Goal: Use online tool/utility: Utilize a website feature to perform a specific function

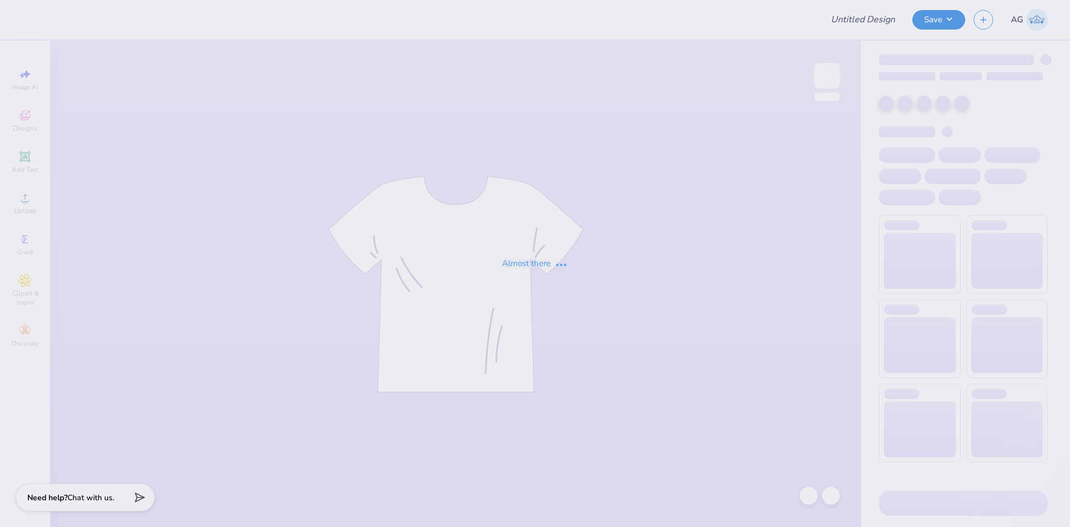
type input "University of Houston Proofs"
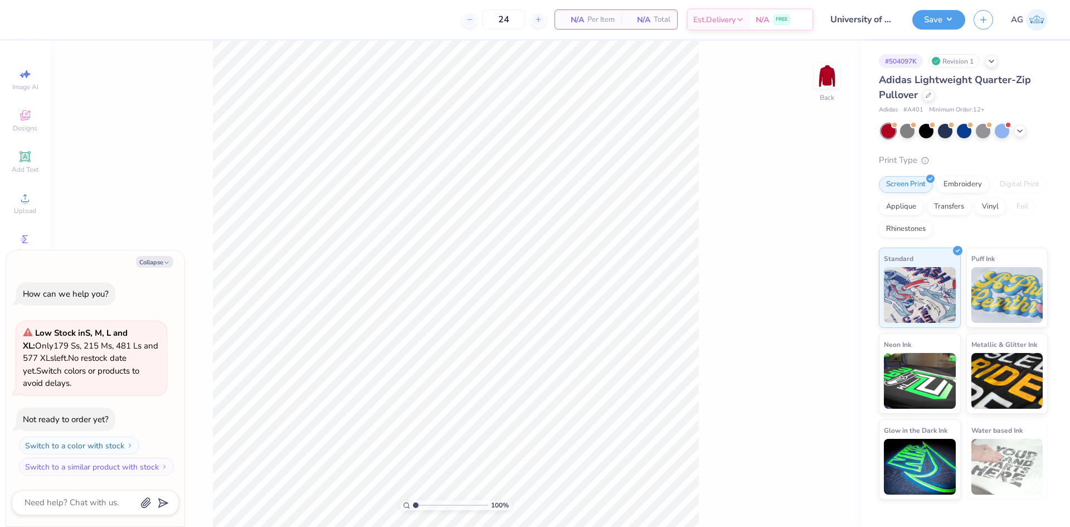
type textarea "x"
click at [28, 198] on icon at bounding box center [24, 197] width 13 height 13
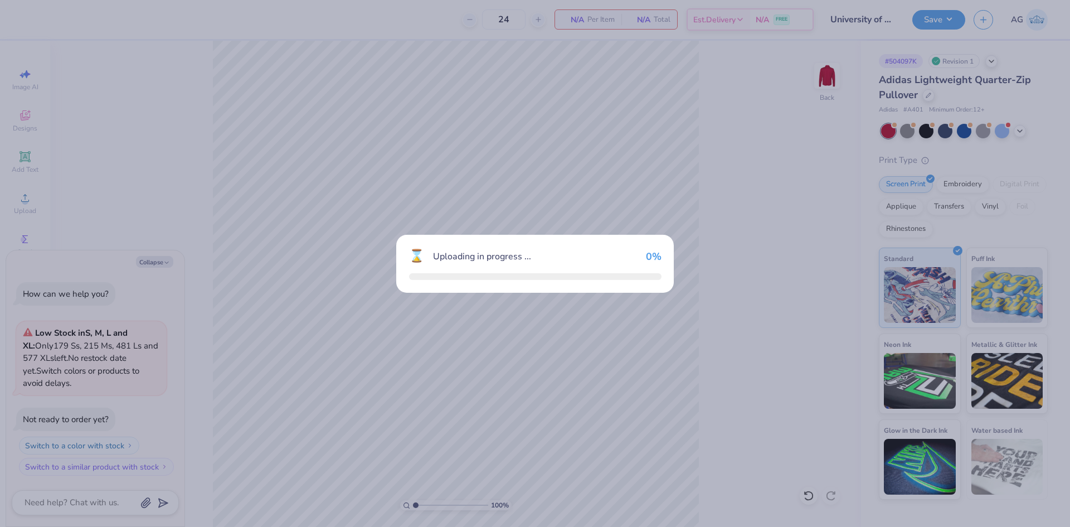
type textarea "x"
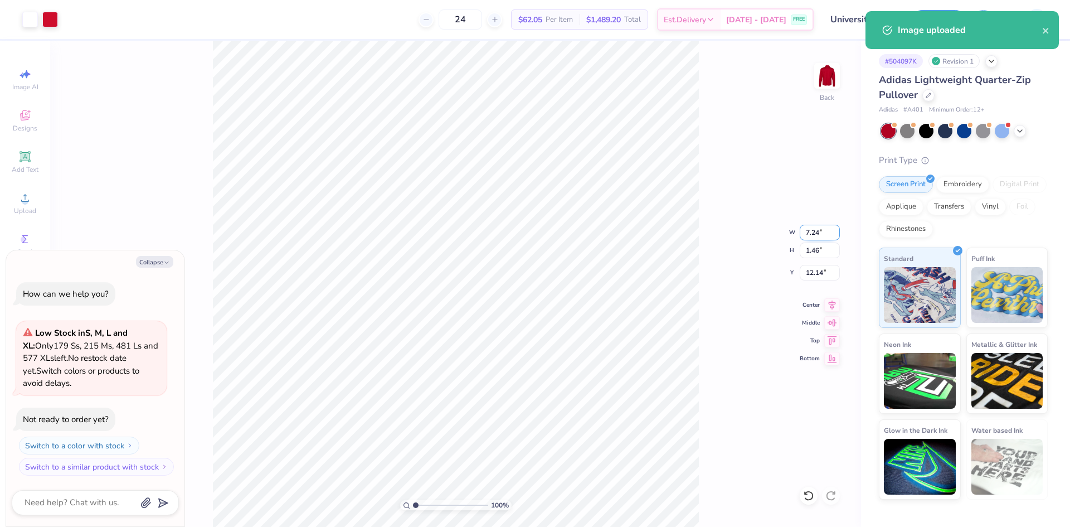
click at [813, 231] on input "7.24" at bounding box center [820, 233] width 40 height 16
type input "3.5"
type textarea "x"
type input "3.50"
type input "0.71"
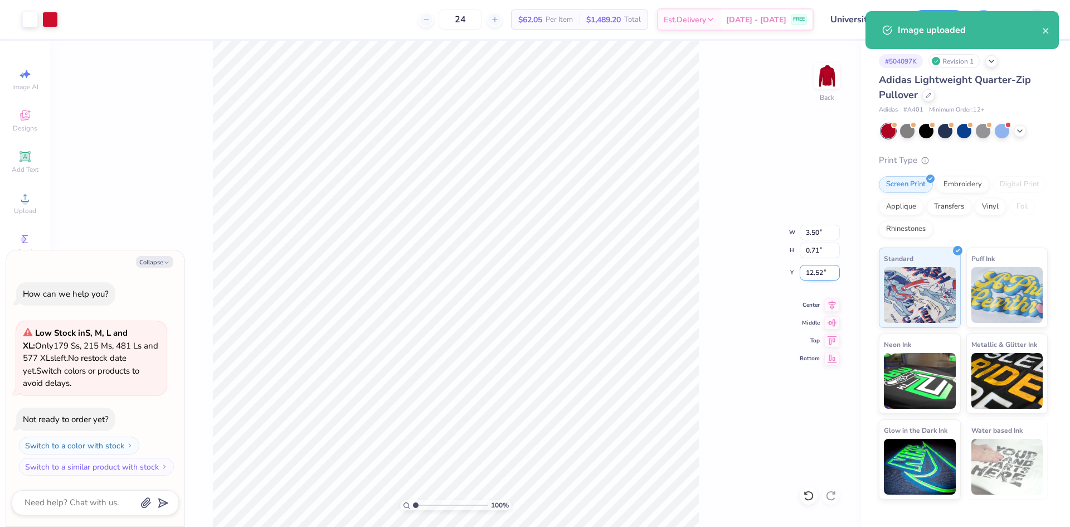
click at [818, 266] on input "12.52" at bounding box center [820, 273] width 40 height 16
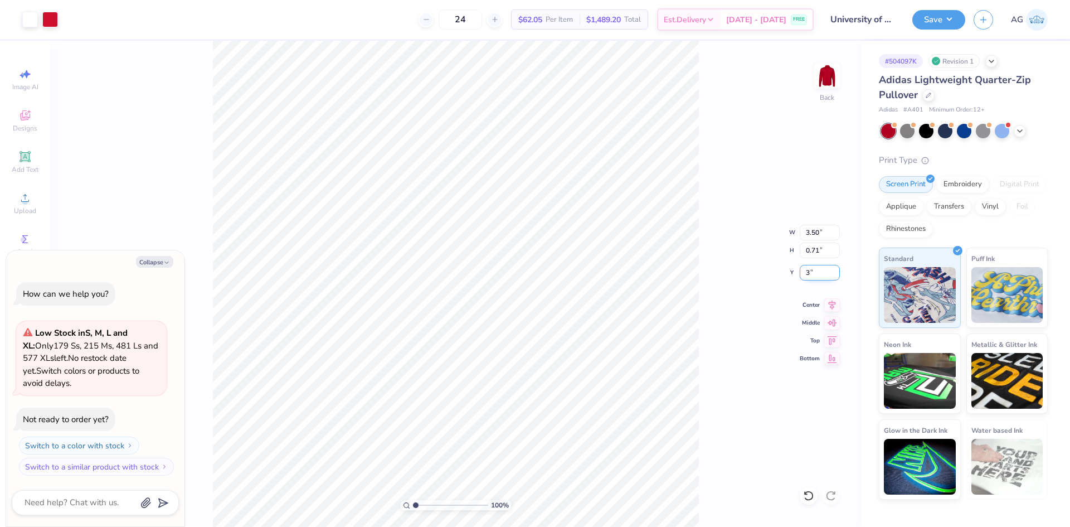
type input "3"
type textarea "x"
type input "3.00"
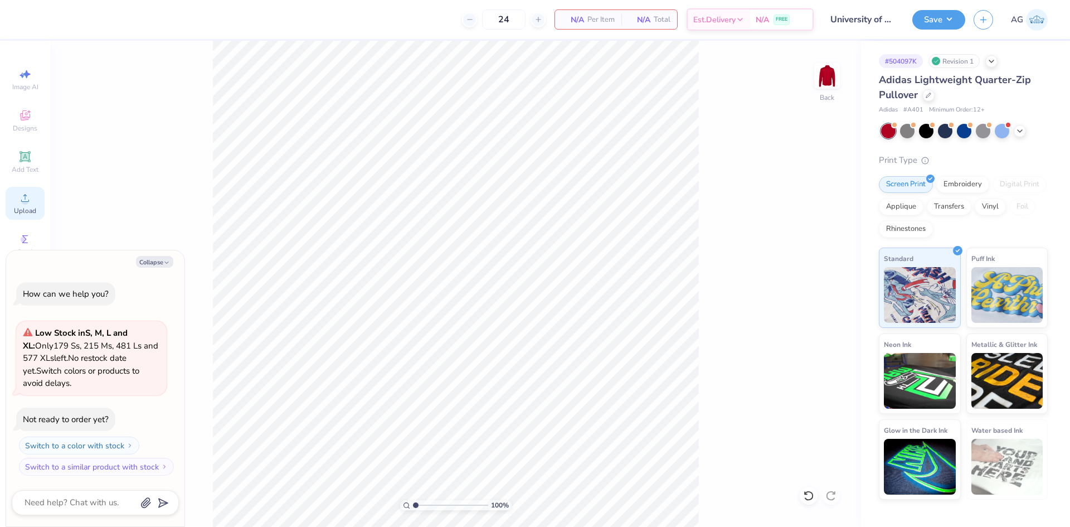
click at [25, 193] on icon at bounding box center [24, 197] width 13 height 13
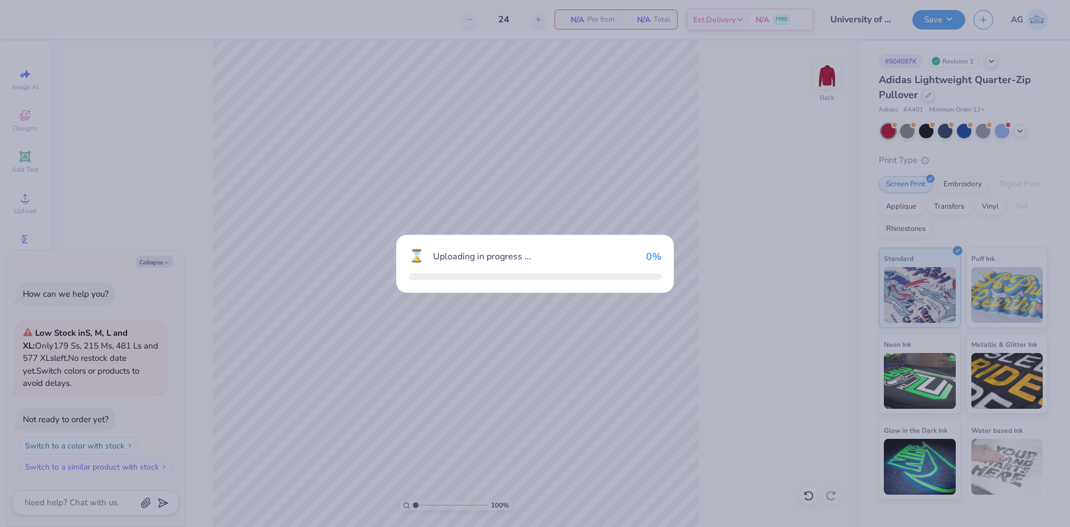
type textarea "x"
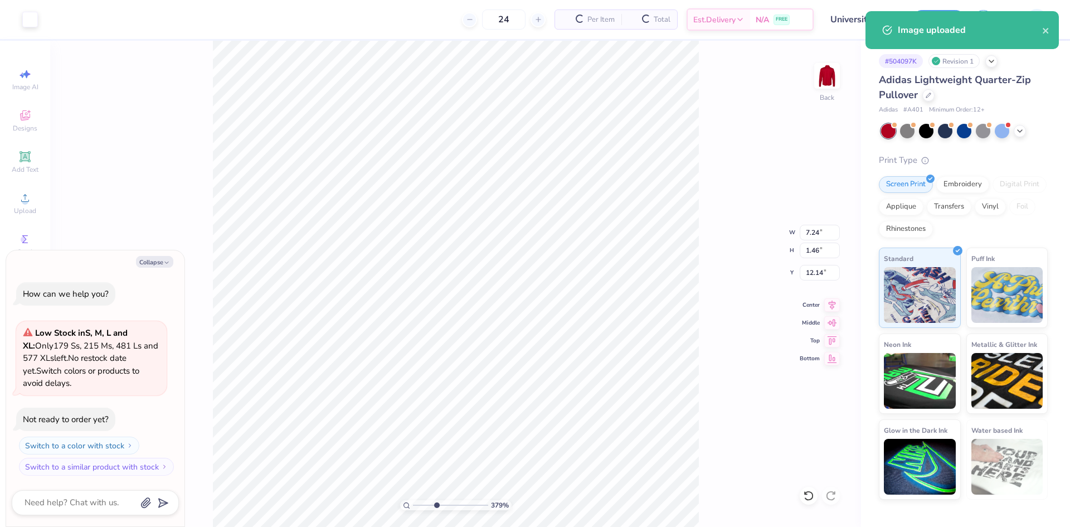
drag, startPoint x: 419, startPoint y: 502, endPoint x: 437, endPoint y: 502, distance: 17.8
type input "3.79"
click at [437, 502] on input "range" at bounding box center [450, 505] width 75 height 10
click at [817, 232] on input "7.24" at bounding box center [820, 233] width 40 height 16
type input "3"
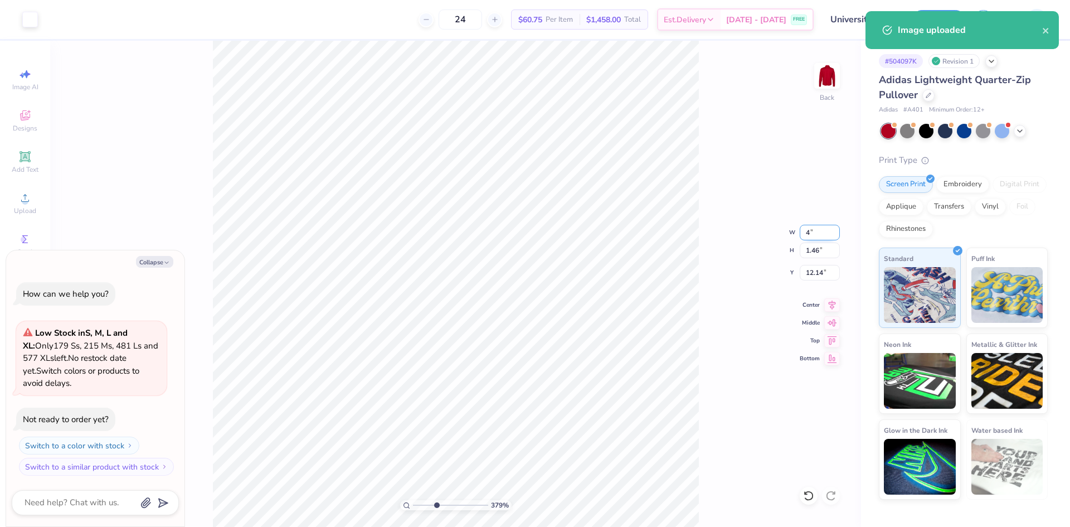
type input "4"
type textarea "x"
type input "4.00"
type input "0.81"
type input "12.47"
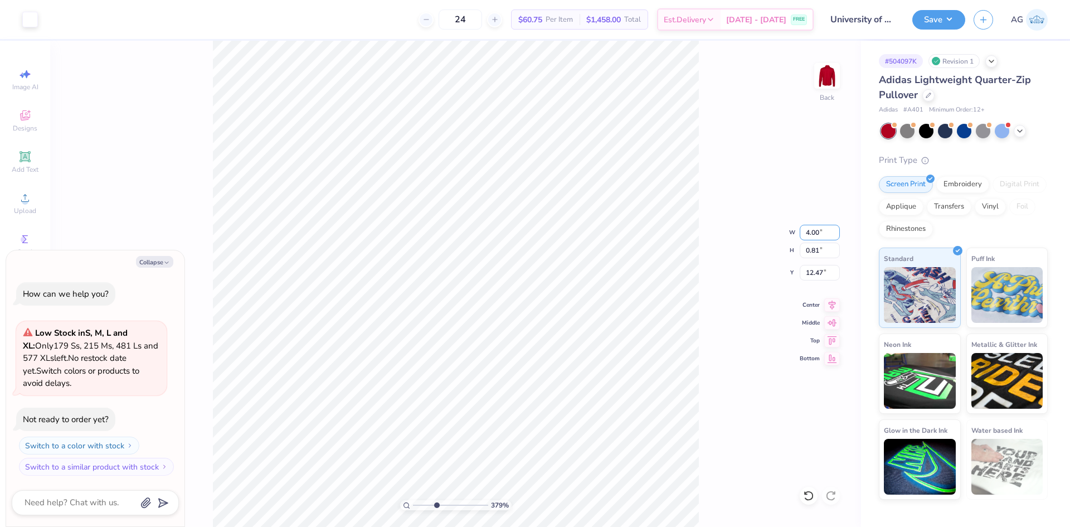
type textarea "x"
type input "1"
drag, startPoint x: 423, startPoint y: 505, endPoint x: 353, endPoint y: 491, distance: 71.0
click at [413, 500] on input "range" at bounding box center [450, 505] width 75 height 10
click at [810, 272] on input "12.47" at bounding box center [820, 273] width 40 height 16
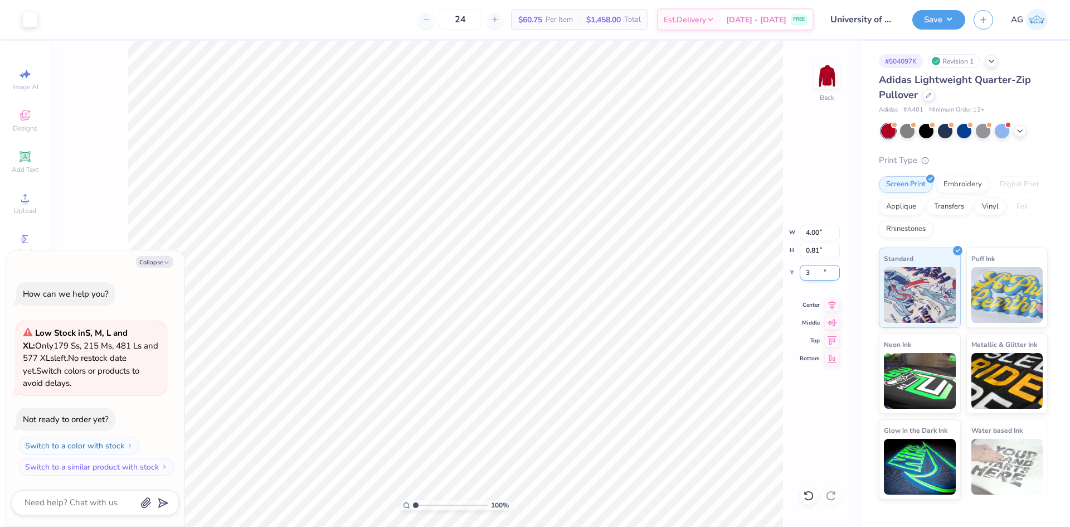
type input "3"
type textarea "x"
type input "3.00"
click at [964, 11] on div "Save AG" at bounding box center [992, 19] width 158 height 39
click at [955, 16] on button "Save" at bounding box center [939, 18] width 53 height 20
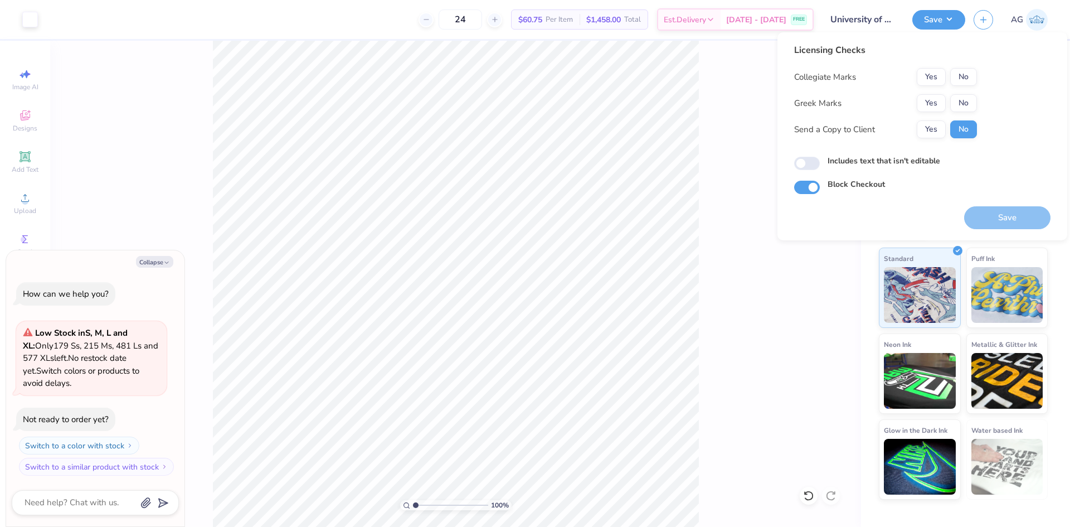
click at [968, 89] on div "Collegiate Marks Yes No Greek Marks Yes No Send a Copy to Client Yes No" at bounding box center [885, 103] width 183 height 70
click at [967, 83] on button "No" at bounding box center [964, 77] width 27 height 18
click at [964, 104] on button "No" at bounding box center [964, 103] width 27 height 18
click at [1014, 212] on button "Save" at bounding box center [1007, 217] width 86 height 23
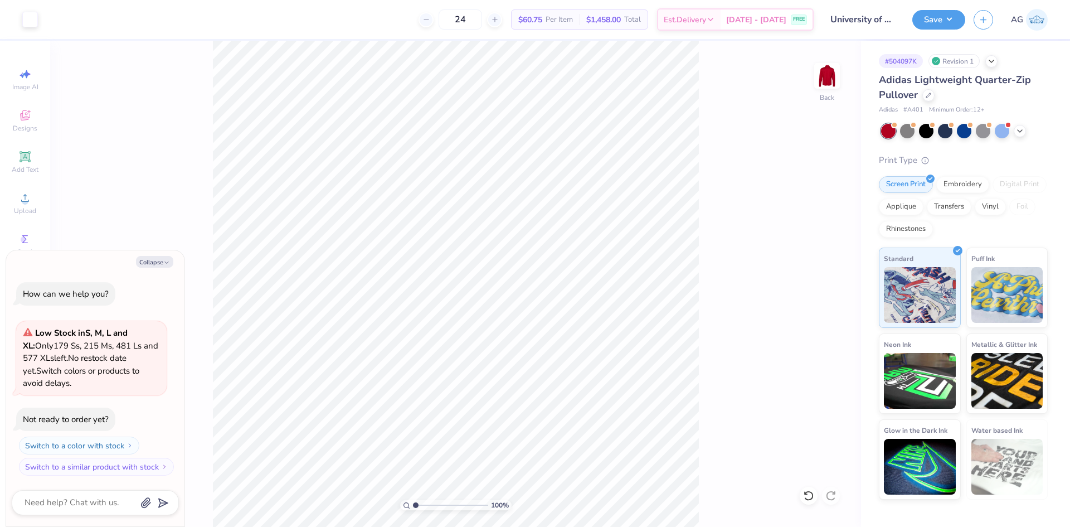
type textarea "x"
